Goal: Find contact information: Find contact information

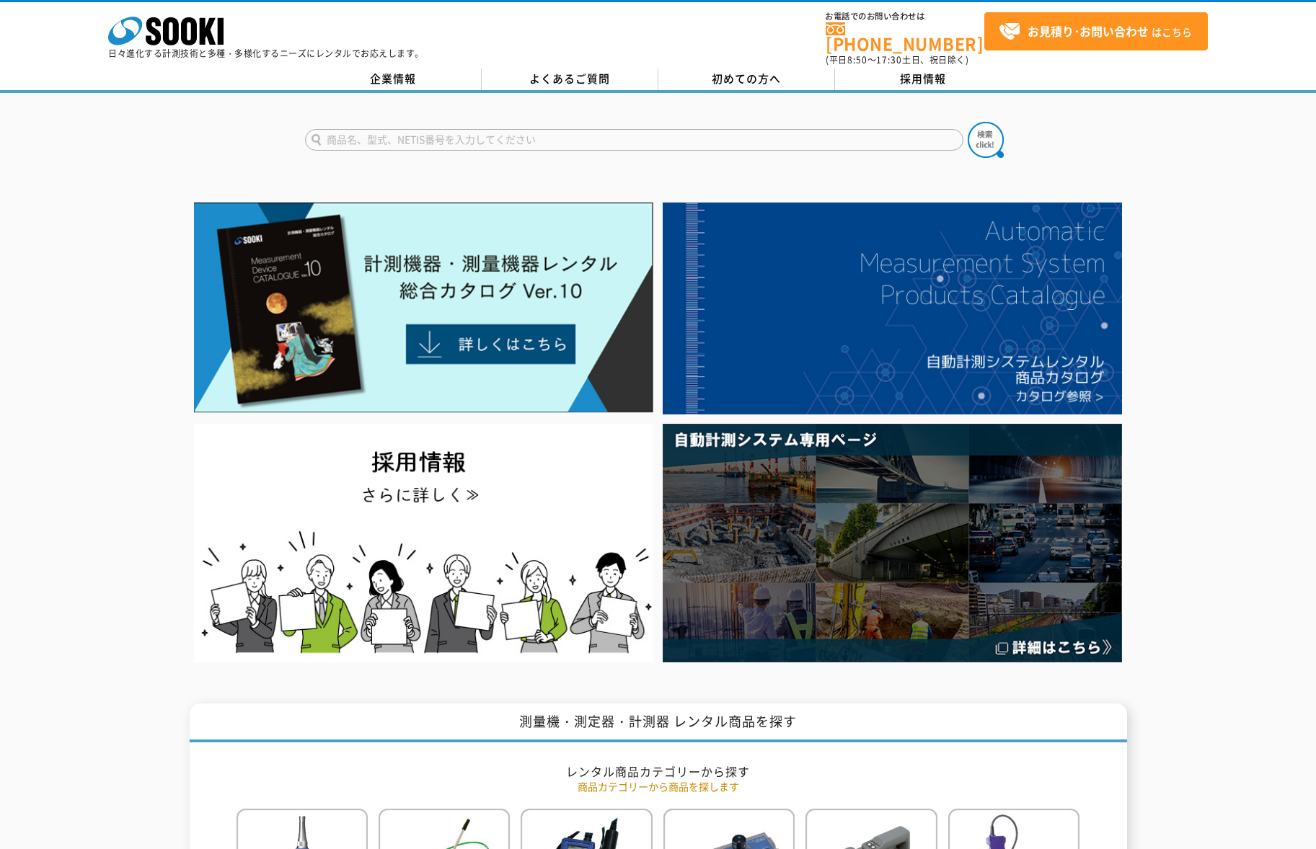
drag, startPoint x: 151, startPoint y: 27, endPoint x: 107, endPoint y: 170, distance: 149.4
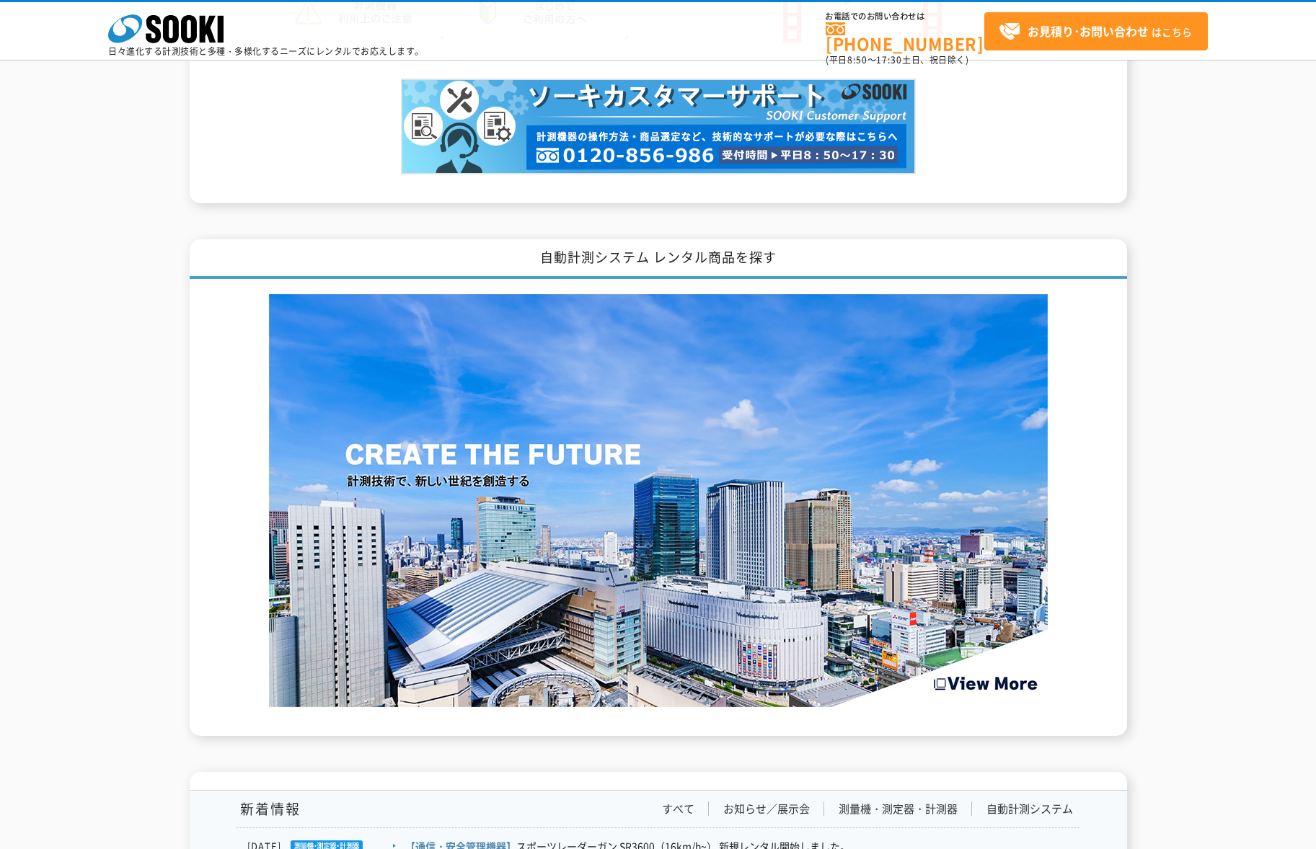
scroll to position [2174, 0]
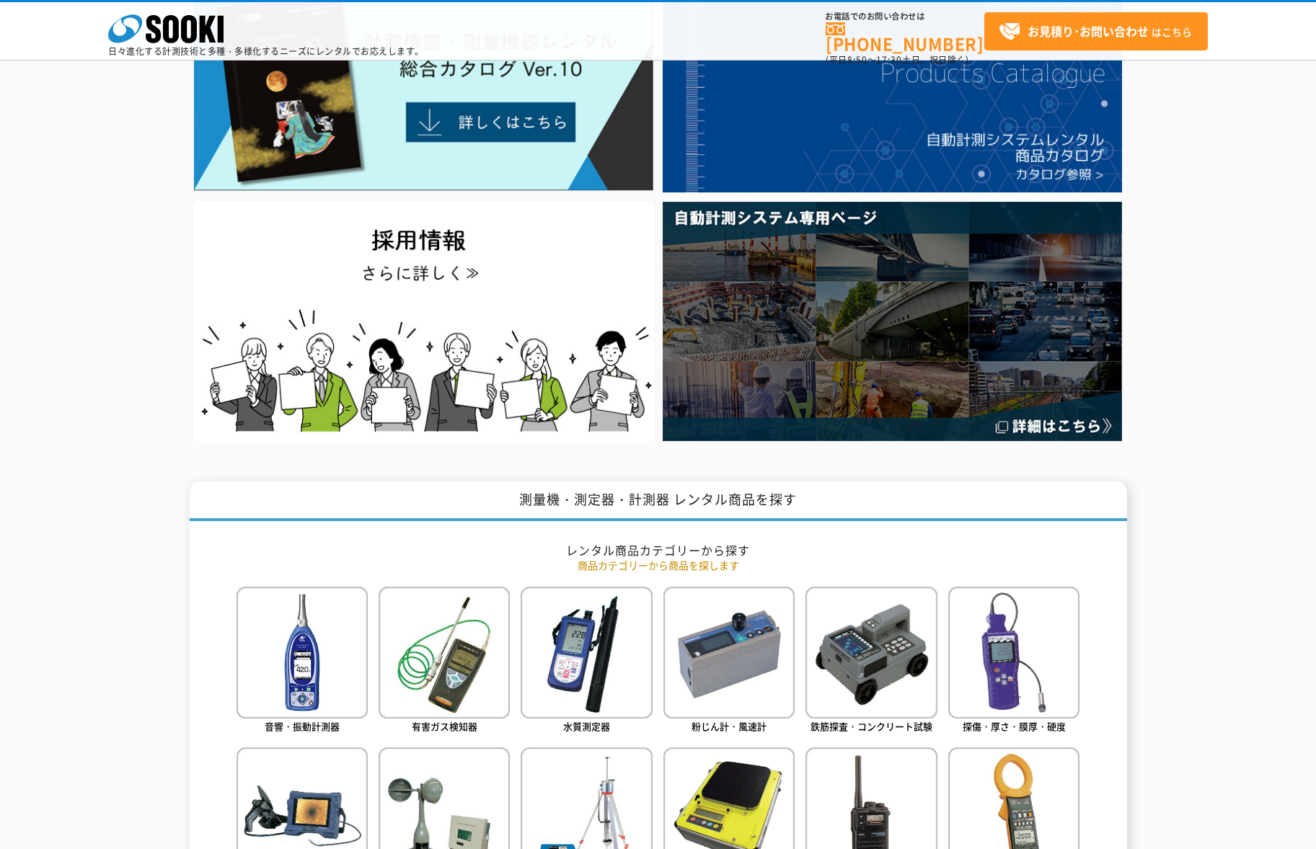
scroll to position [0, 0]
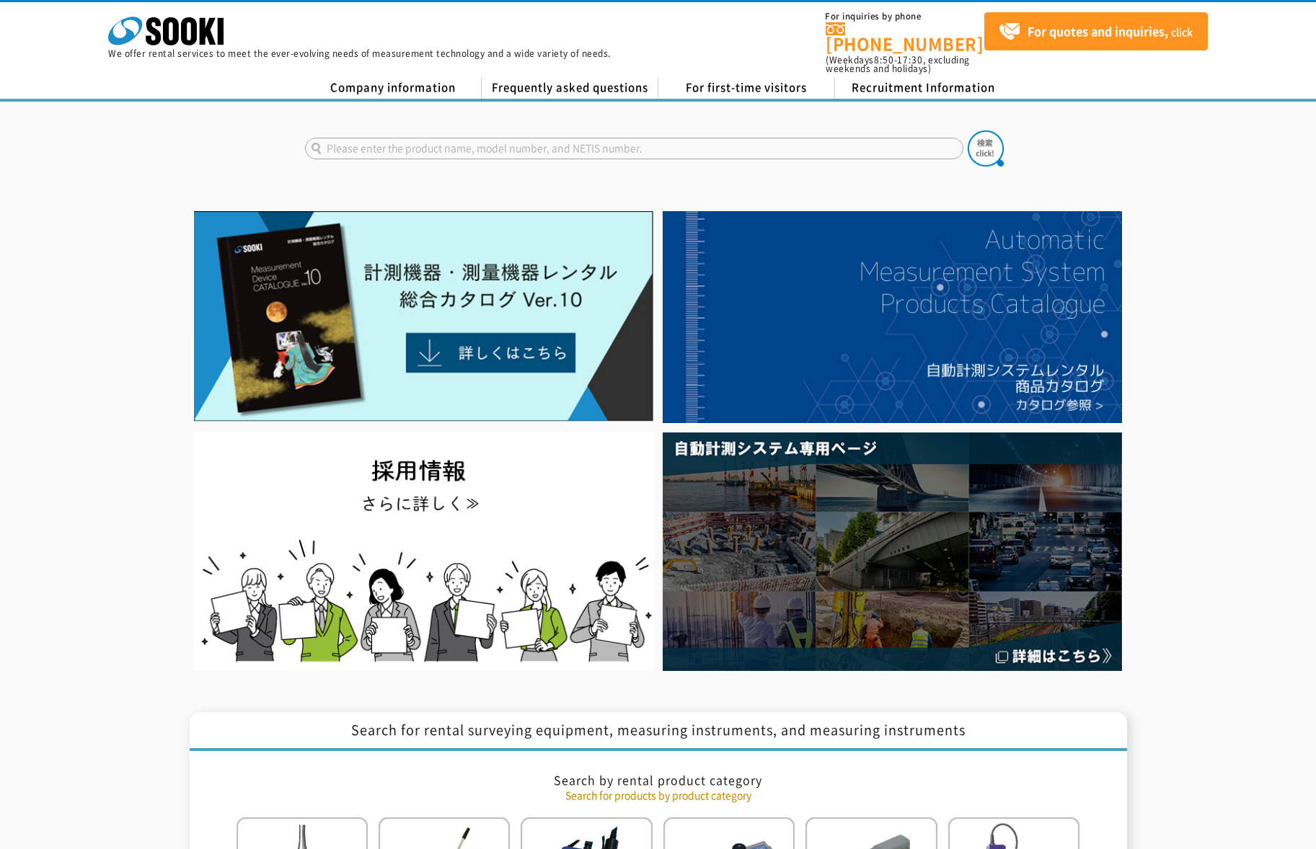
click at [145, 156] on div at bounding box center [658, 136] width 1316 height 69
click at [409, 79] on font "Company information" at bounding box center [392, 87] width 125 height 16
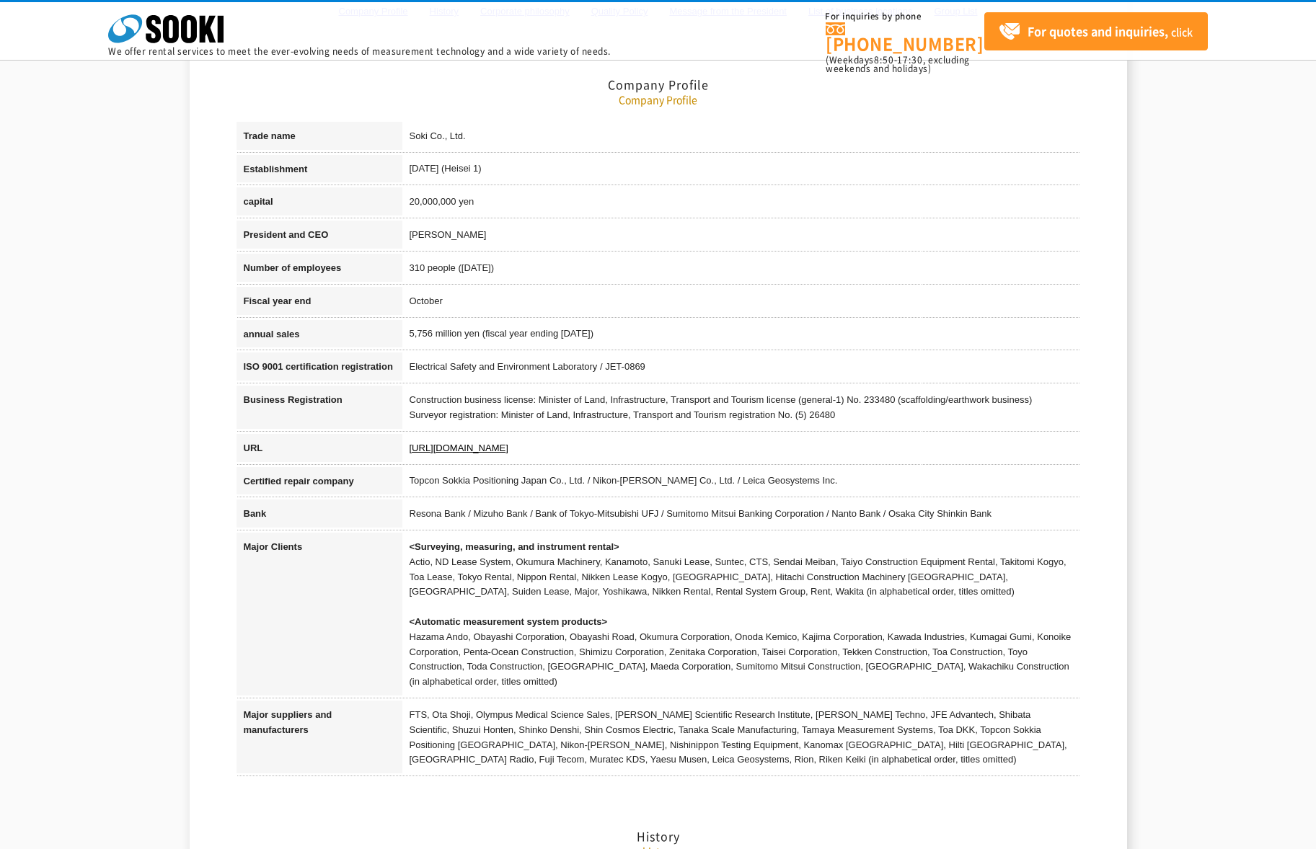
scroll to position [216, 0]
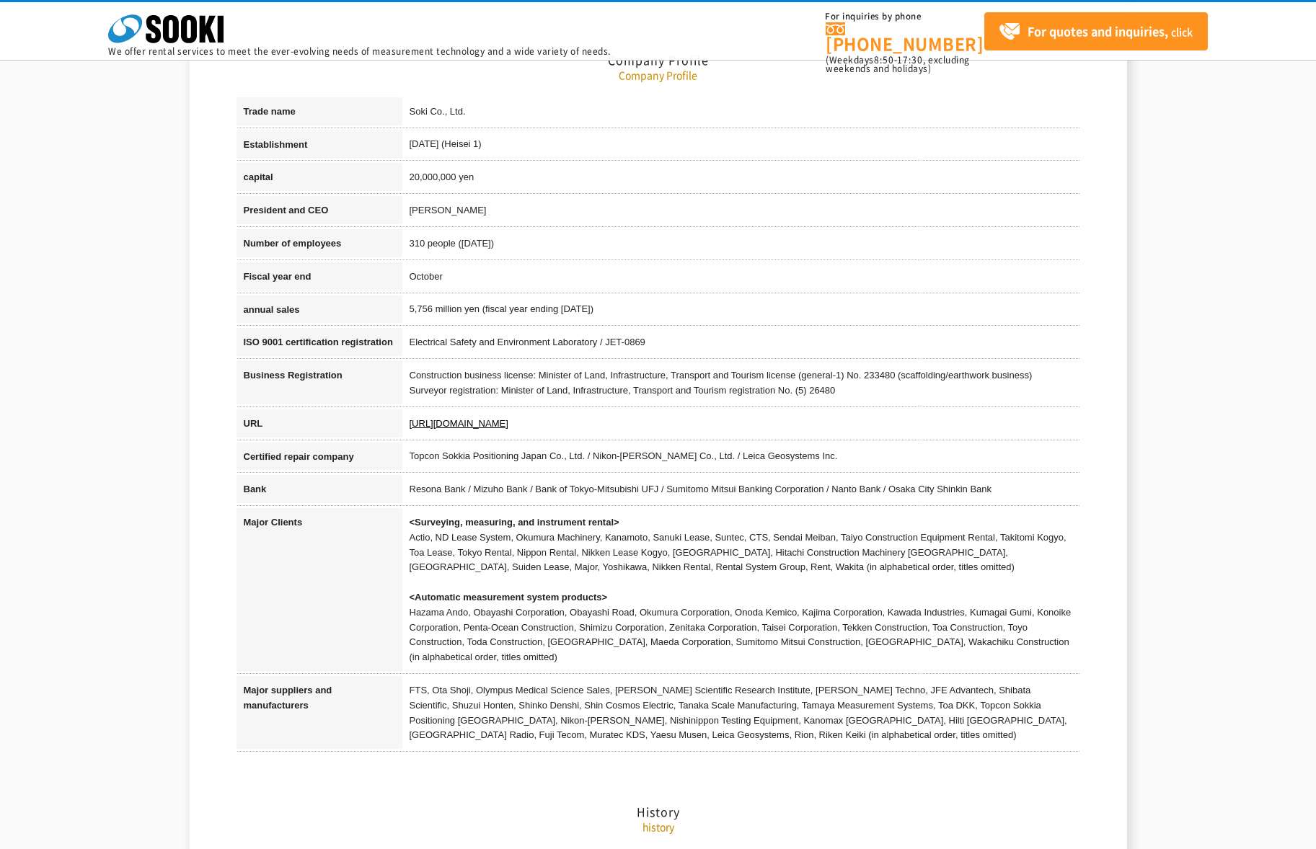
click at [637, 381] on font "Construction business license: Minister of Land, Infrastructure, Transport and …" at bounding box center [721, 375] width 623 height 11
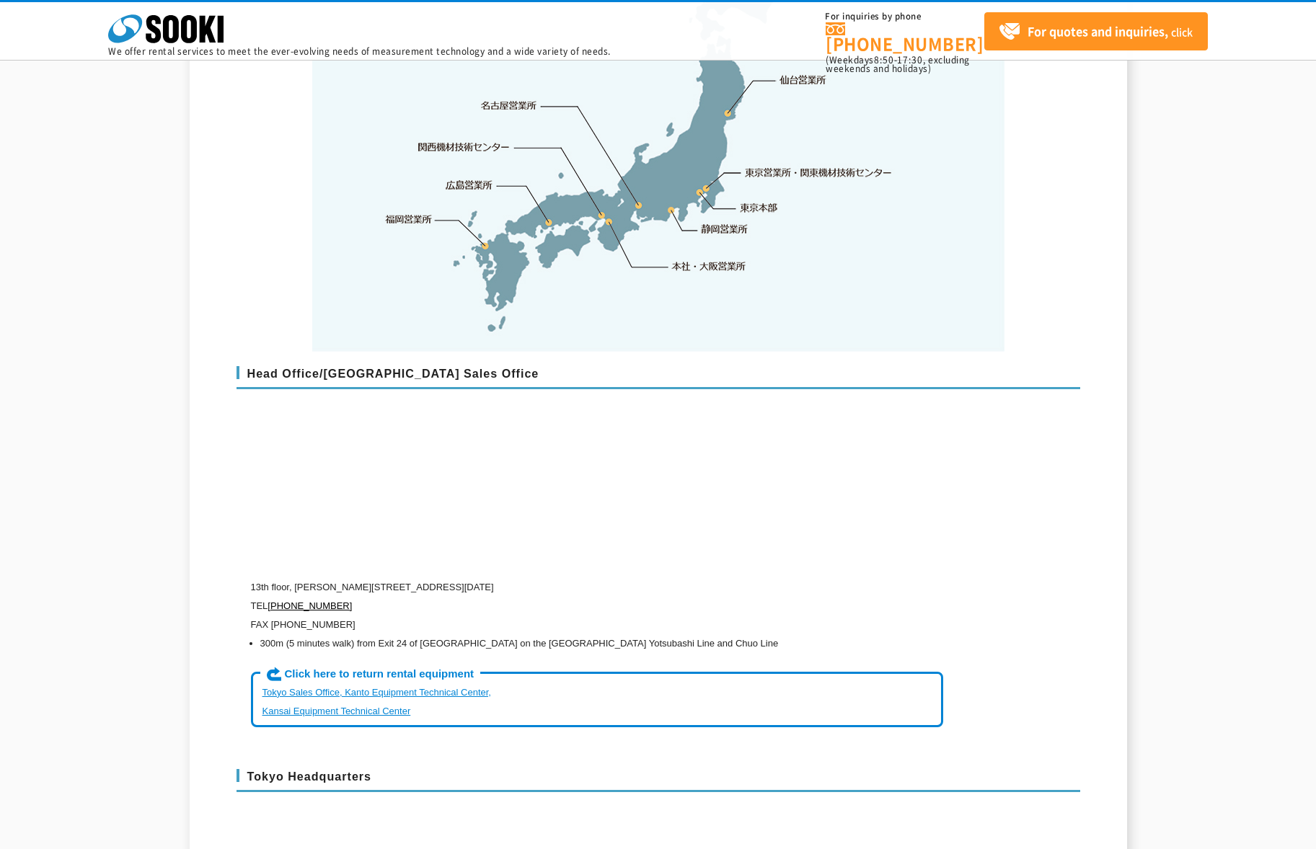
scroll to position [3245, 0]
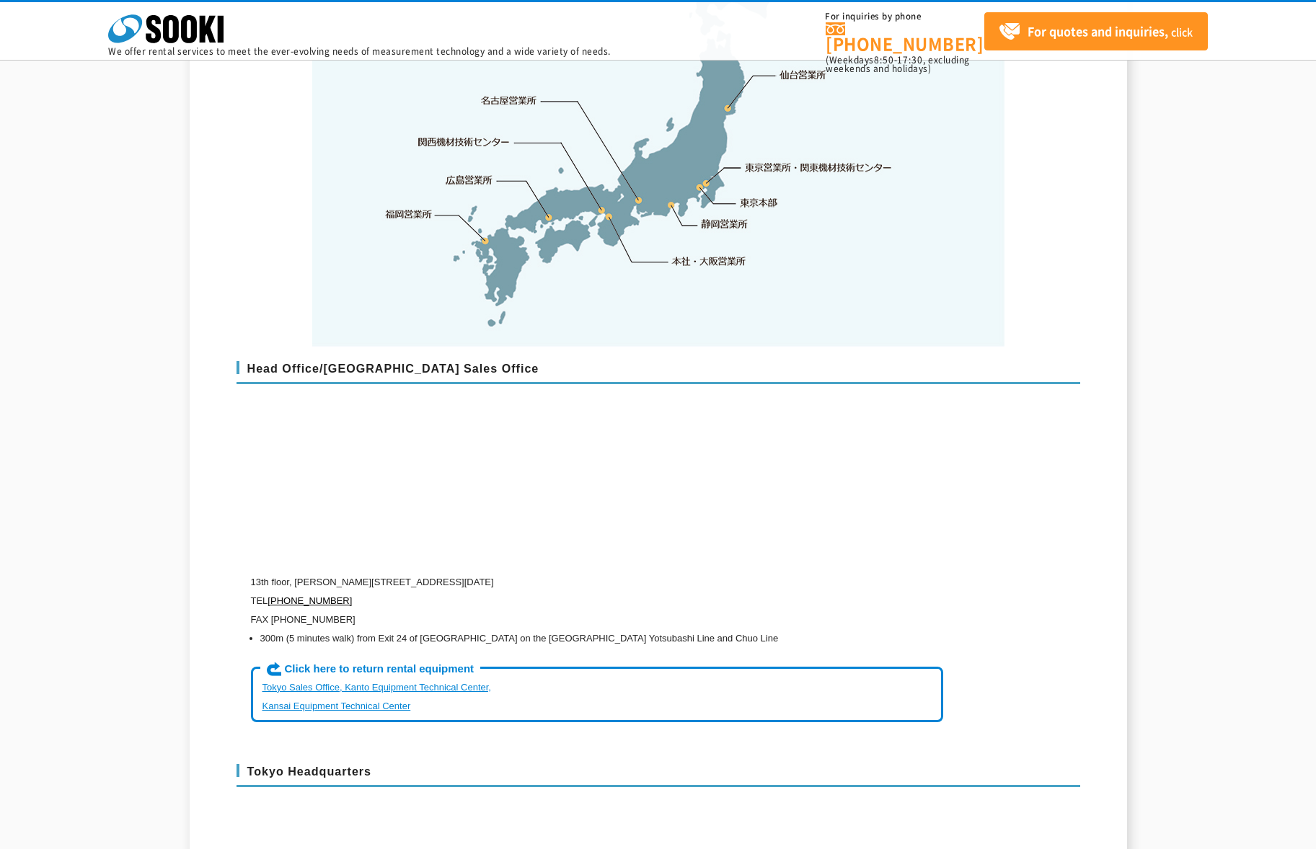
drag, startPoint x: 248, startPoint y: 547, endPoint x: 750, endPoint y: 548, distance: 501.9
click at [582, 551] on div "Head Office/Osaka Sales Office 13th floor, Tatsuno Nishihonmachi Building, 1-15…" at bounding box center [659, 548] width 844 height 403
click at [756, 573] on p "13th floor, Tatsuno Nishihonmachi Building, 1-15-10 Nishihonmachi, Nishi-ku, Os…" at bounding box center [597, 582] width 692 height 19
drag, startPoint x: 745, startPoint y: 546, endPoint x: 251, endPoint y: 545, distance: 494.0
click at [251, 573] on p "13th floor, Tatsuno Nishihonmachi Building, 1-15-10 Nishihonmachi, Nishi-ku, Os…" at bounding box center [597, 582] width 692 height 19
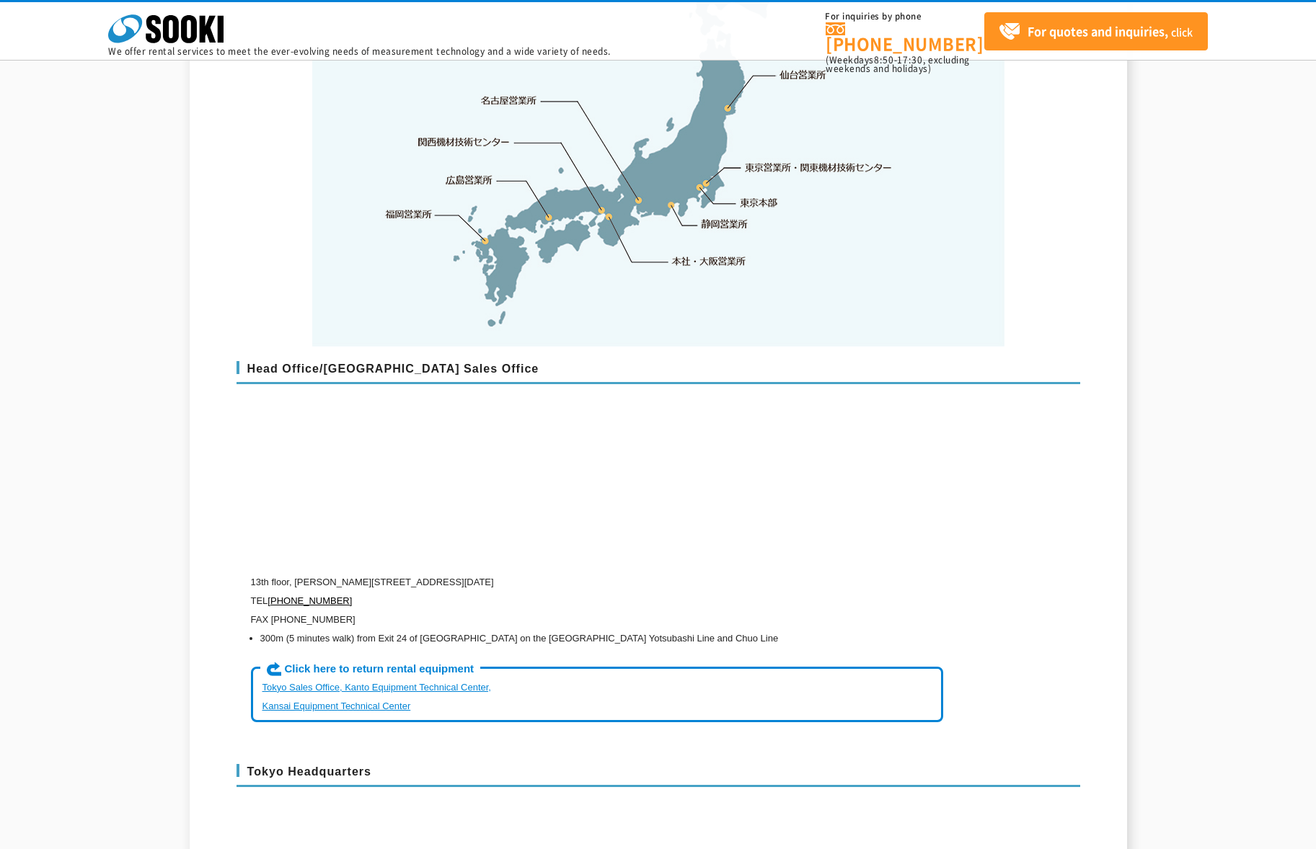
copy font "13th floor, Tatsuno Nishihonmachi Building, 1-15-10 Nishihonmachi, Nishi-ku, Os…"
